Goal: Contribute content: Add original content to the website for others to see

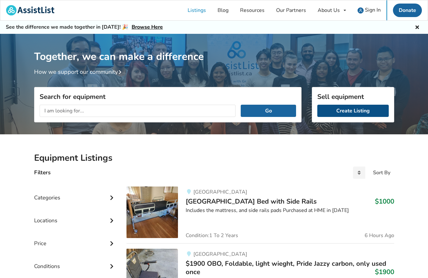
click at [360, 111] on link "Create Listing" at bounding box center [352, 111] width 71 height 12
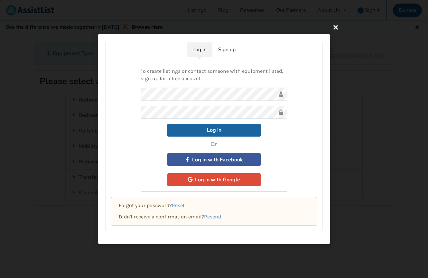
click at [336, 28] on icon at bounding box center [336, 27] width 12 height 12
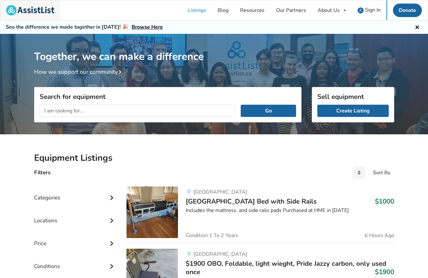
click at [57, 10] on link at bounding box center [30, 10] width 60 height 20
